Goal: Task Accomplishment & Management: Manage account settings

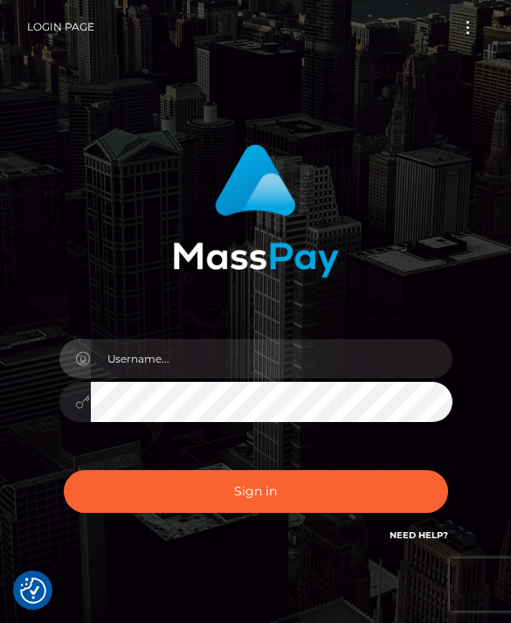
scroll to position [205, 0]
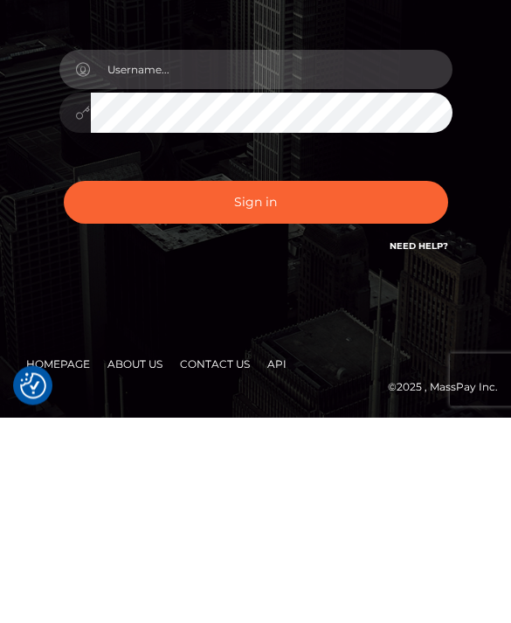
type input "[DATE]"
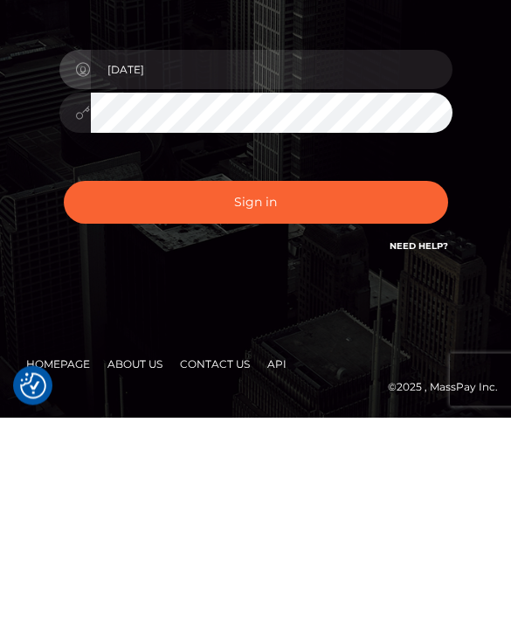
scroll to position [82, 0]
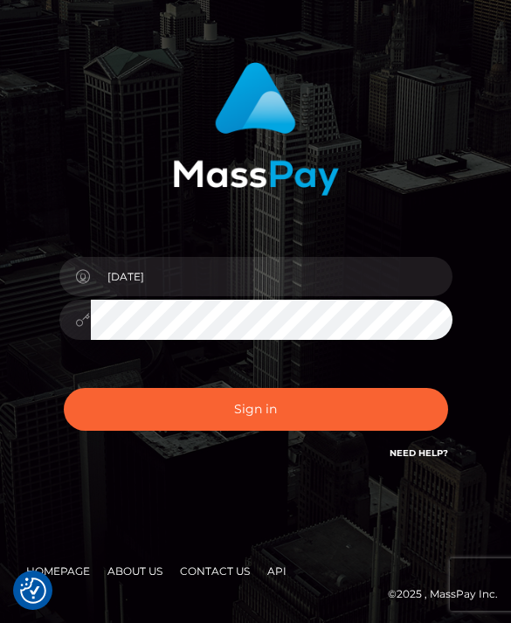
click at [195, 417] on button "Sign in" at bounding box center [256, 409] width 384 height 43
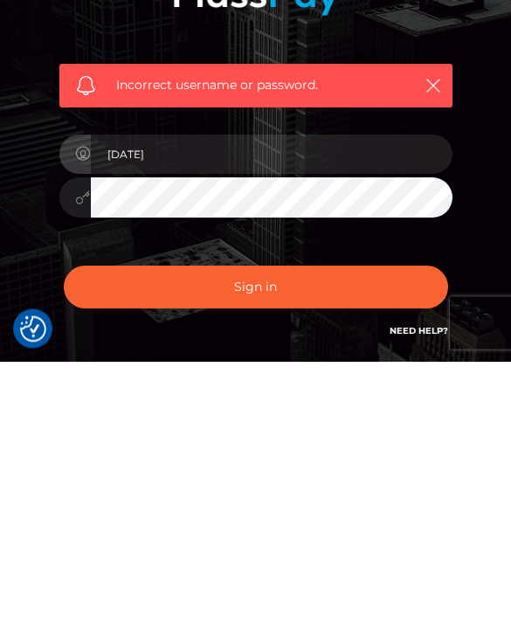
scroll to position [140, 0]
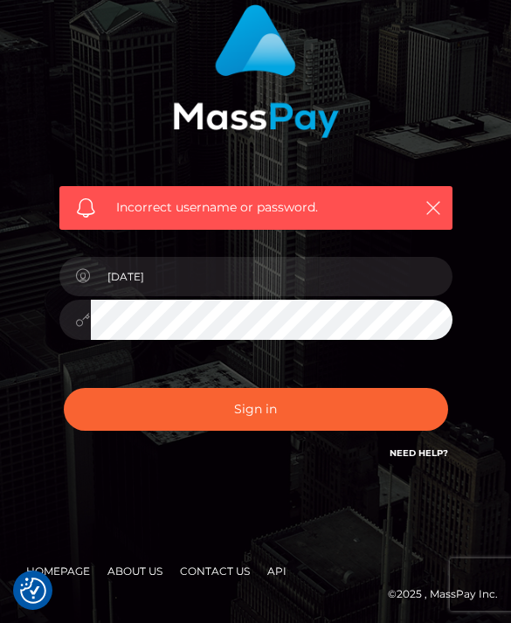
click at [72, 326] on div at bounding box center [74, 320] width 31 height 40
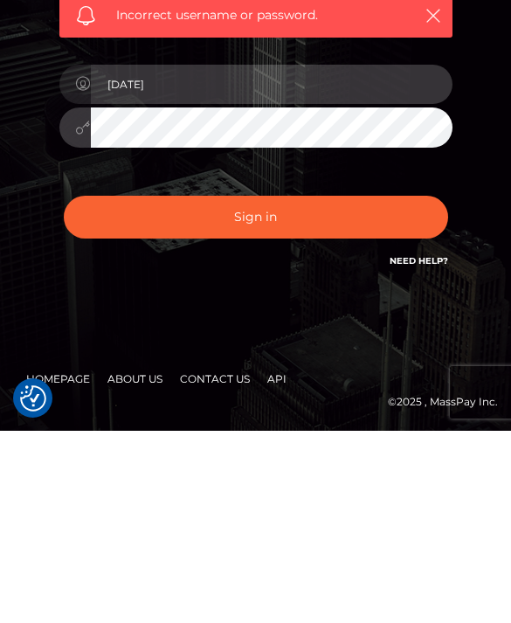
click at [160, 257] on input "2004-10-13" at bounding box center [272, 276] width 362 height 39
type input "2"
type input "angel"
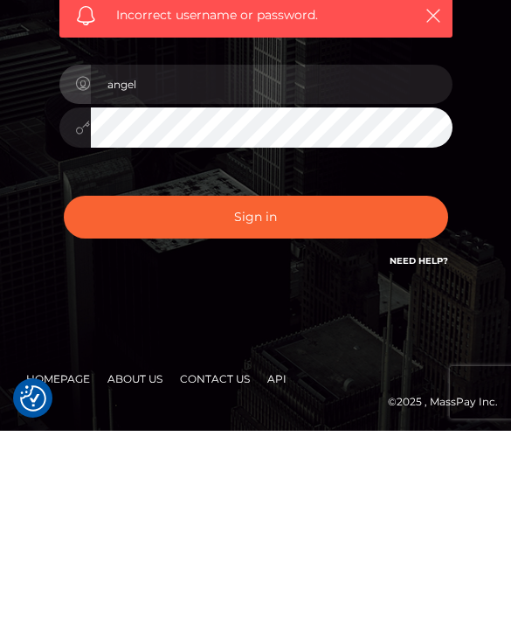
click at [340, 244] on div "angel" at bounding box center [255, 311] width 419 height 134
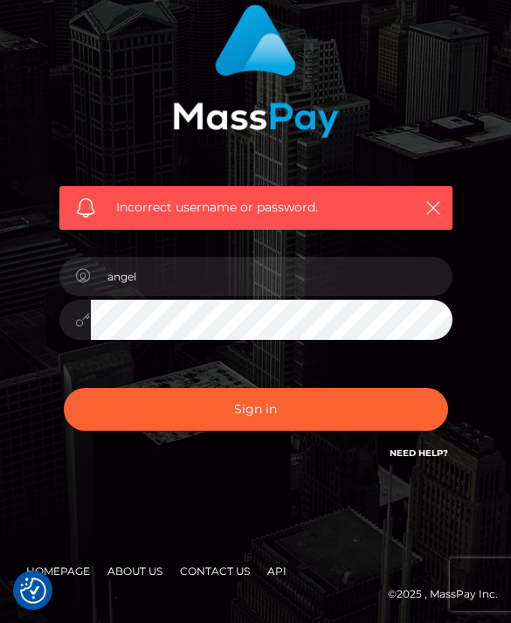
click at [393, 439] on div "Sign in Need Help?" at bounding box center [255, 416] width 419 height 78
click at [313, 413] on button "Sign in" at bounding box center [256, 409] width 384 height 43
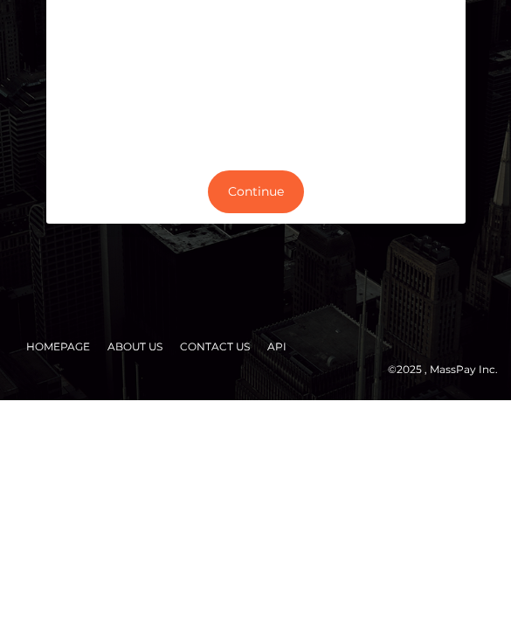
click at [242, 393] on button "Continue" at bounding box center [256, 414] width 96 height 43
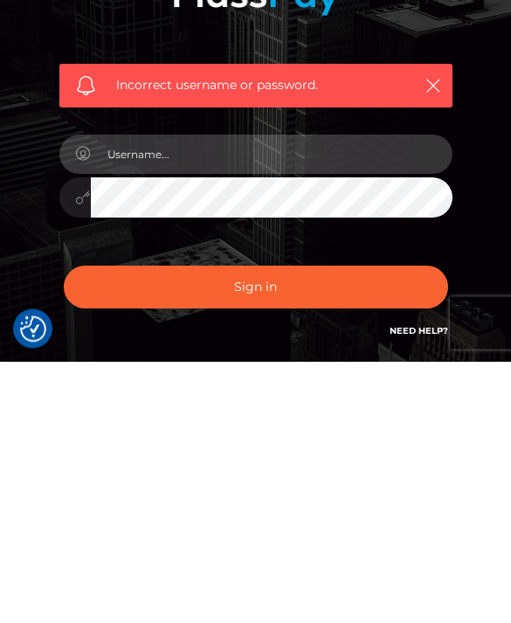
type input "[DATE]"
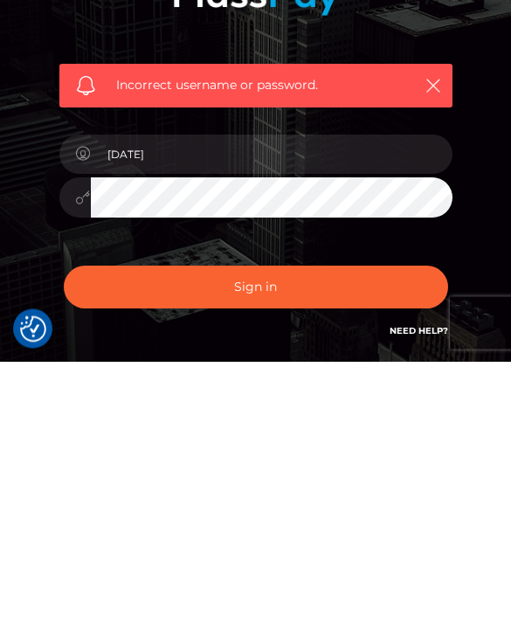
scroll to position [140, 0]
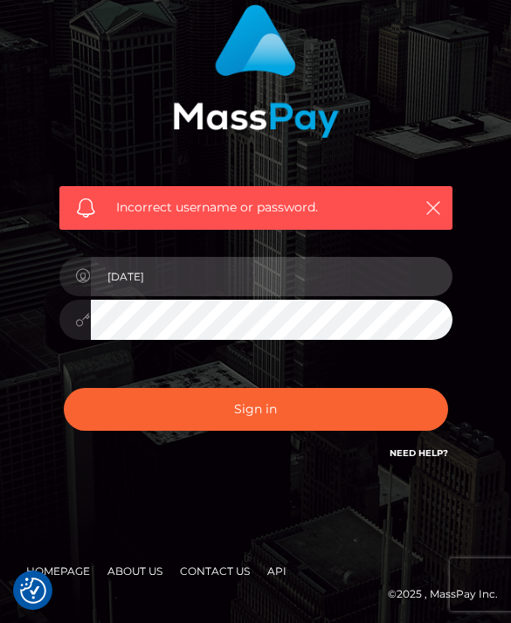
click at [146, 279] on input "[DATE]" at bounding box center [272, 276] width 362 height 39
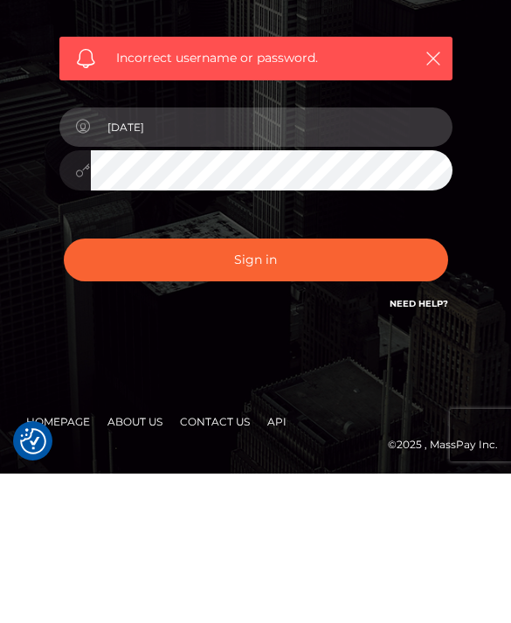
click at [158, 257] on input "[DATE]" at bounding box center [272, 276] width 362 height 39
click at [154, 257] on input "2004-10-13" at bounding box center [272, 276] width 362 height 39
type input "Angel Symone"
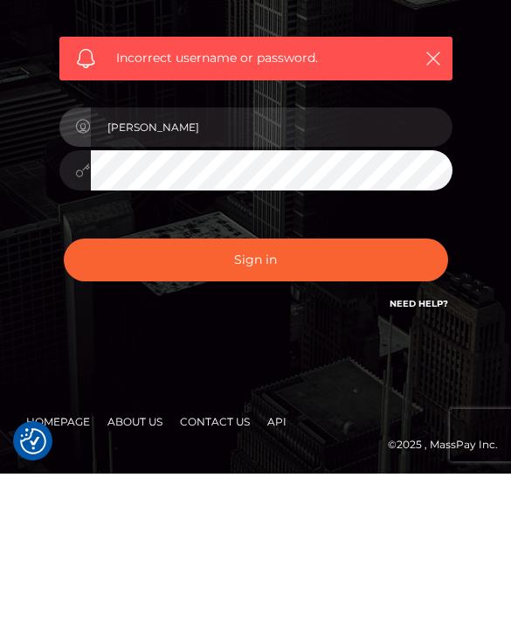
click at [333, 388] on button "Sign in" at bounding box center [256, 409] width 384 height 43
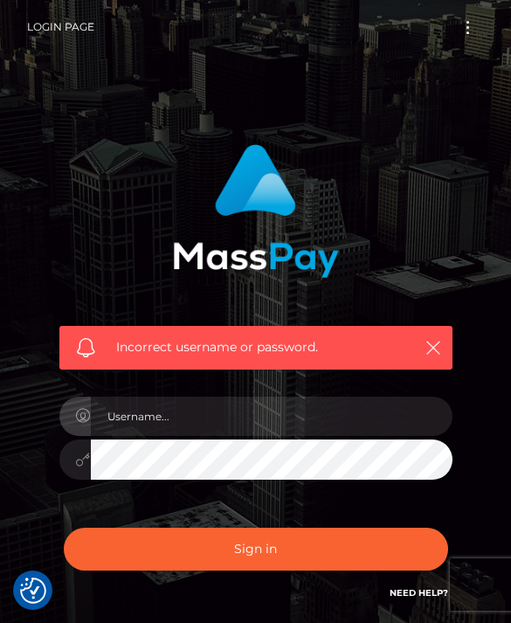
click at [431, 343] on icon "button" at bounding box center [432, 347] width 17 height 17
click at [436, 341] on icon "button" at bounding box center [432, 347] width 17 height 17
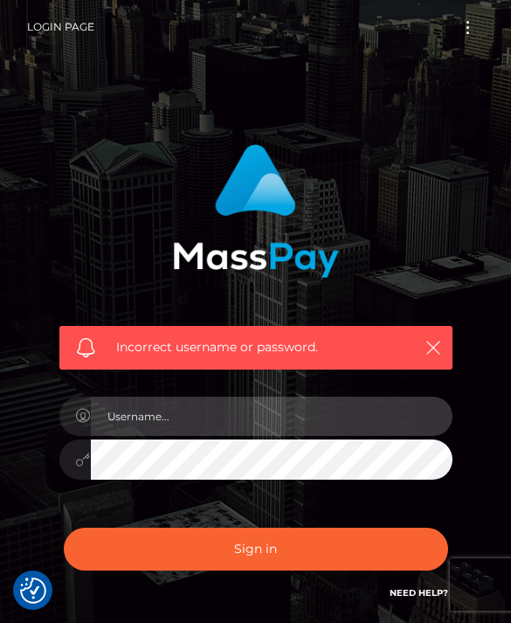
click at [377, 417] on input "text" at bounding box center [272, 415] width 362 height 39
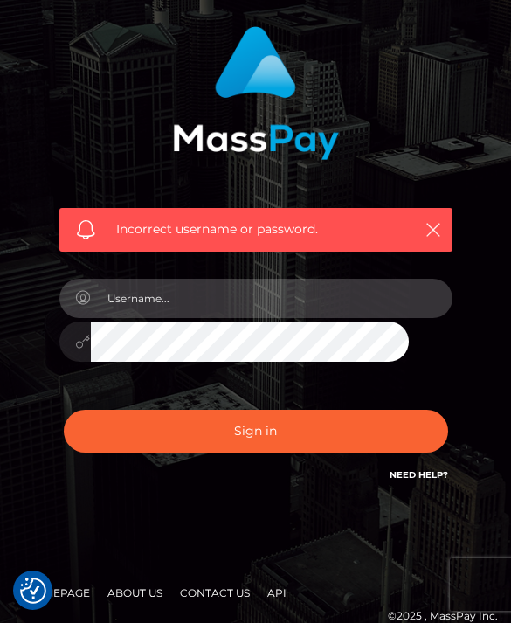
scroll to position [116, 0]
